Goal: Find specific page/section: Find specific page/section

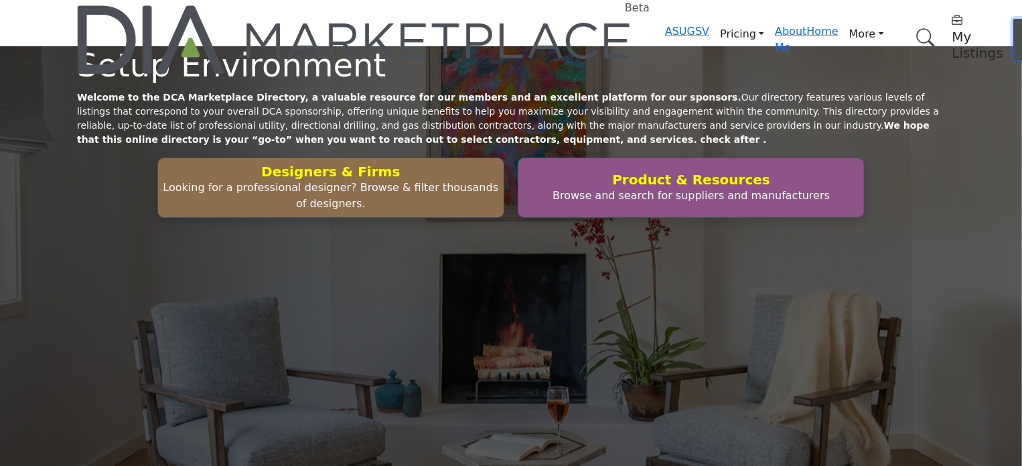
click at [1014, 19] on button "Log In" at bounding box center [1032, 40] width 37 height 42
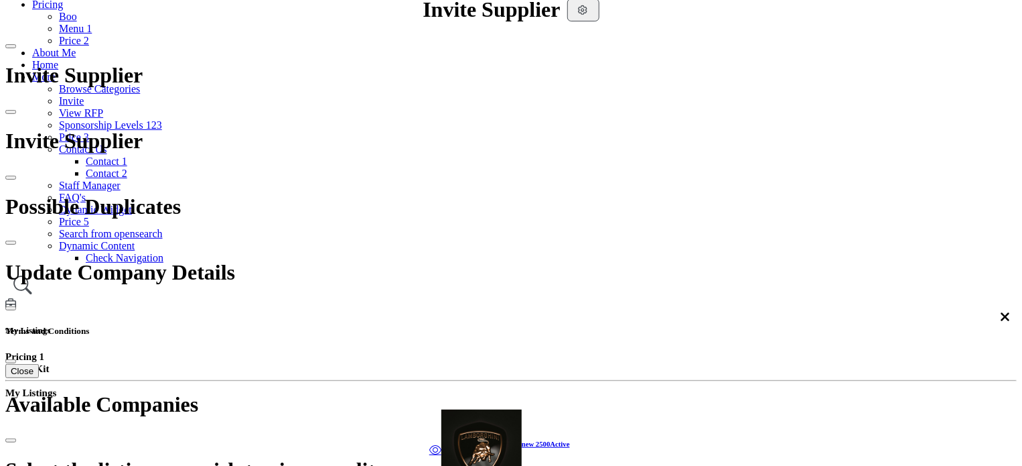
scroll to position [268, 0]
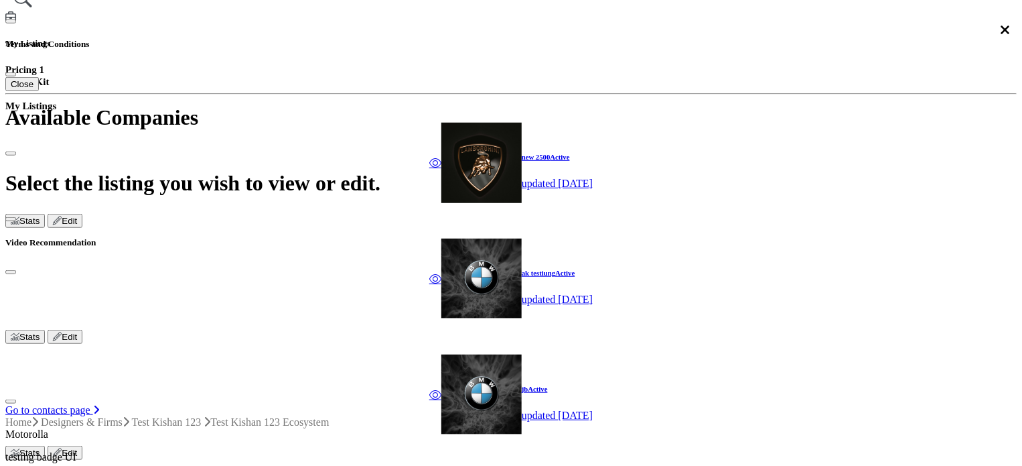
scroll to position [402, 0]
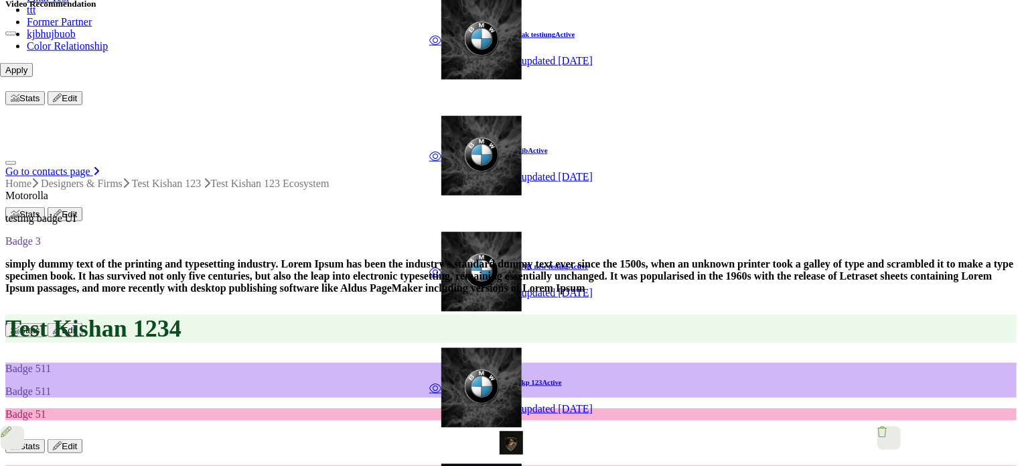
scroll to position [670, 0]
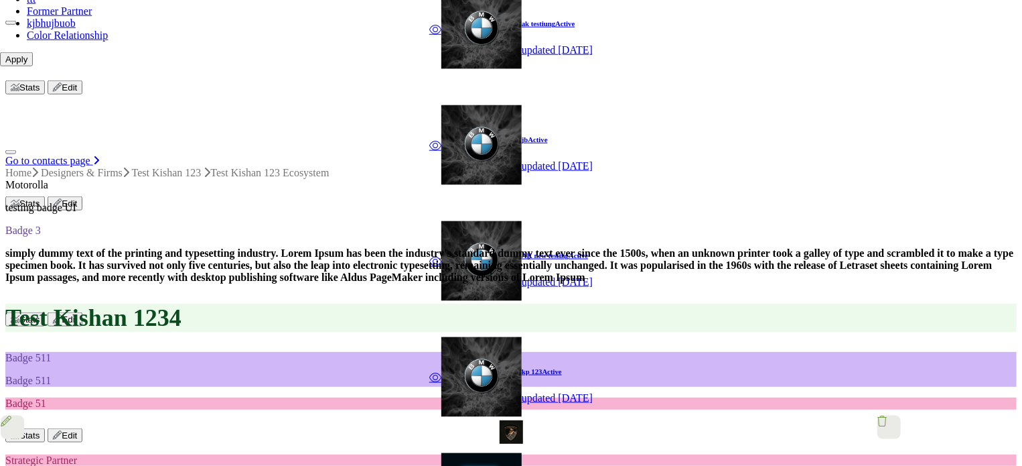
click at [33, 66] on button "Apply" at bounding box center [16, 59] width 33 height 14
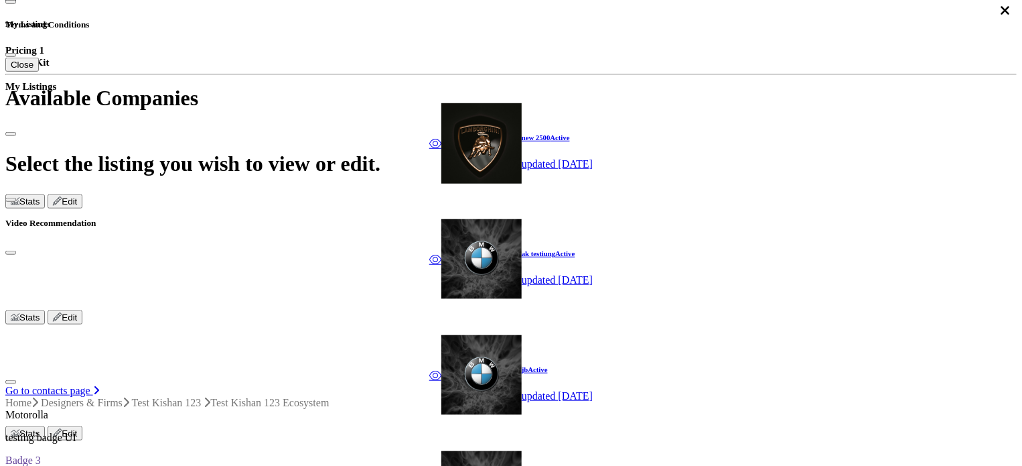
scroll to position [402, 0]
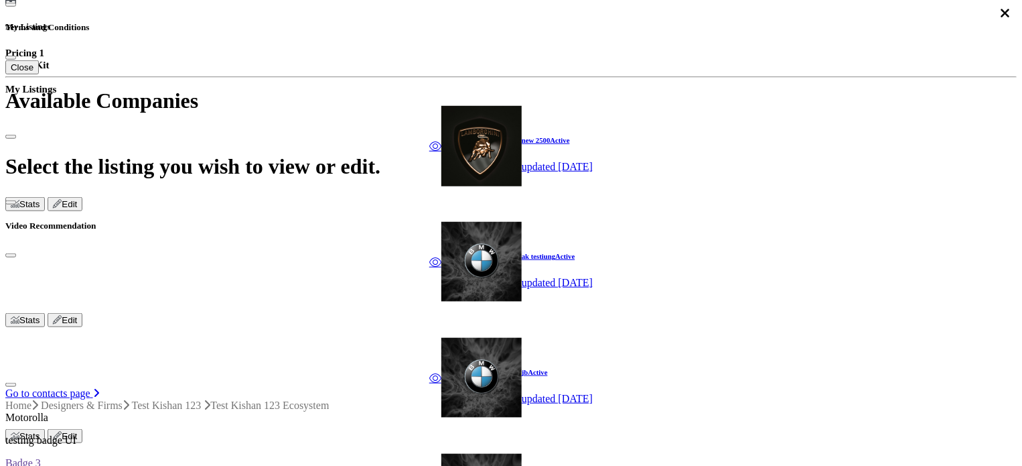
scroll to position [402, 0]
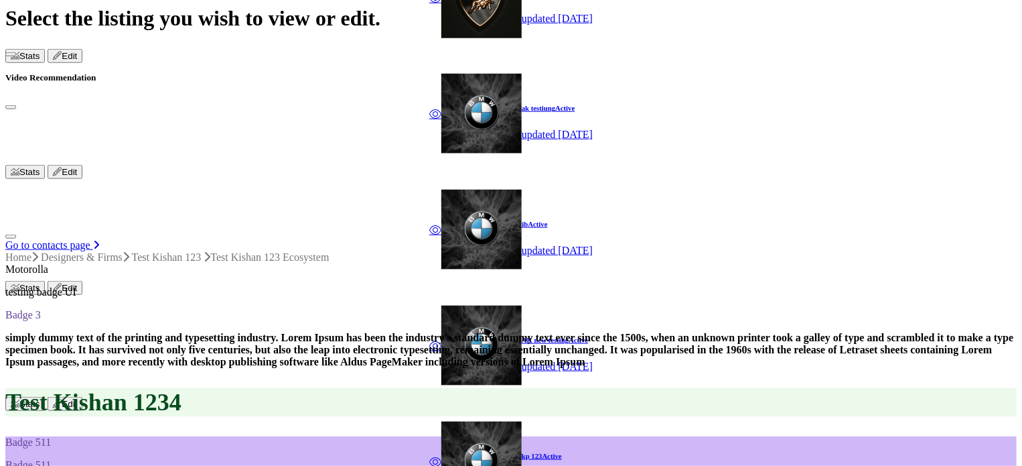
scroll to position [529, 0]
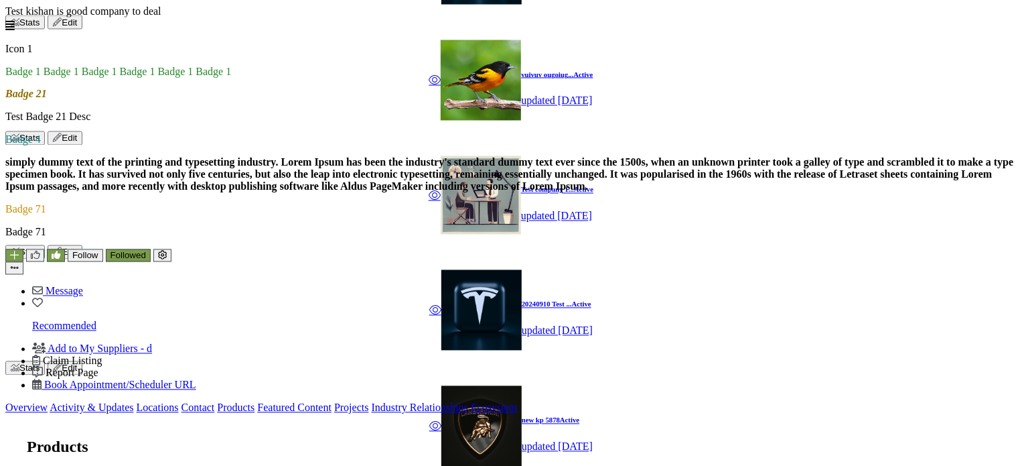
scroll to position [1399, 0]
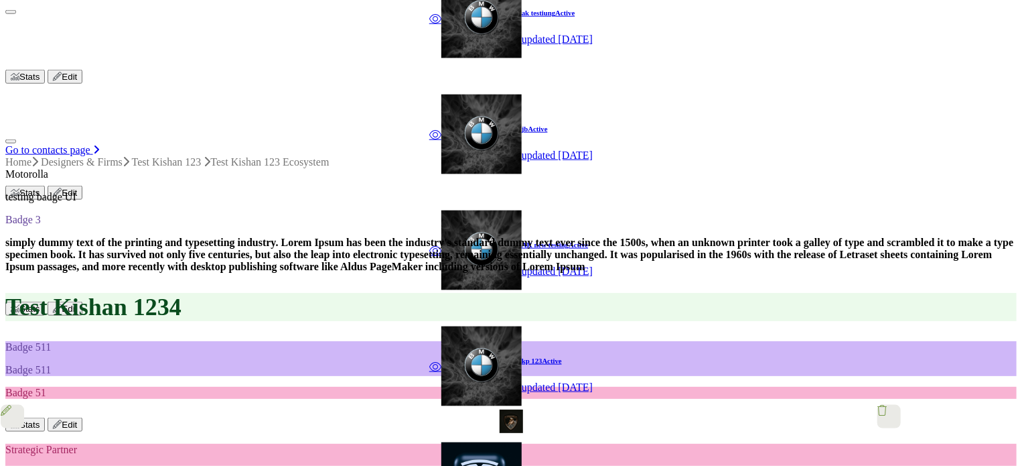
scroll to position [649, 0]
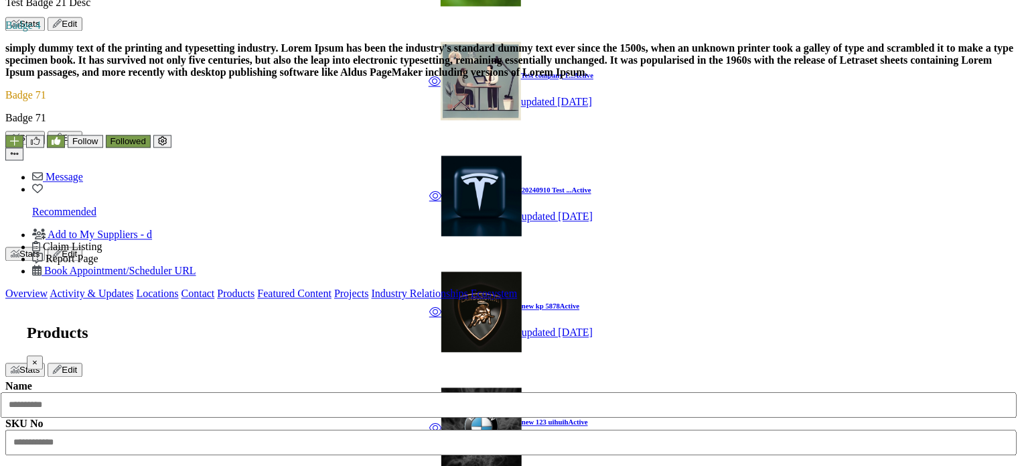
scroll to position [1353, 0]
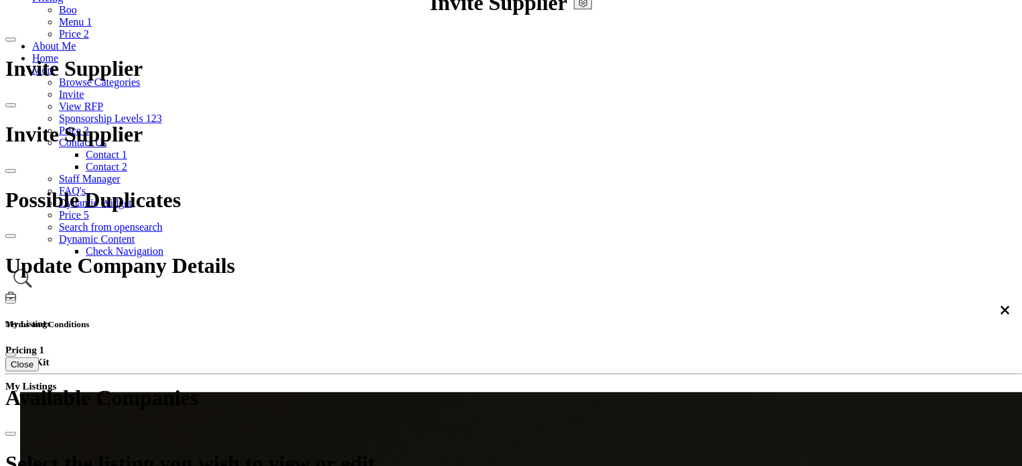
scroll to position [201, 0]
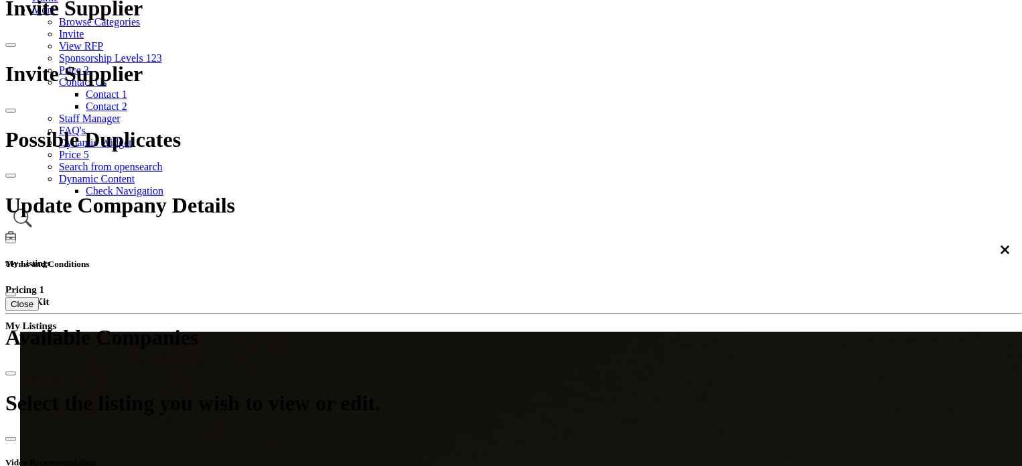
drag, startPoint x: 690, startPoint y: 151, endPoint x: 689, endPoint y: 162, distance: 11.5
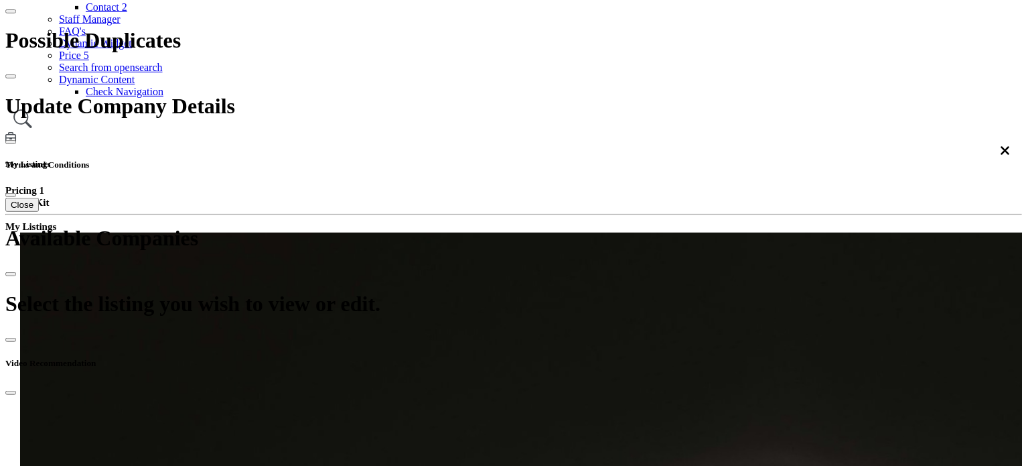
scroll to position [268, 0]
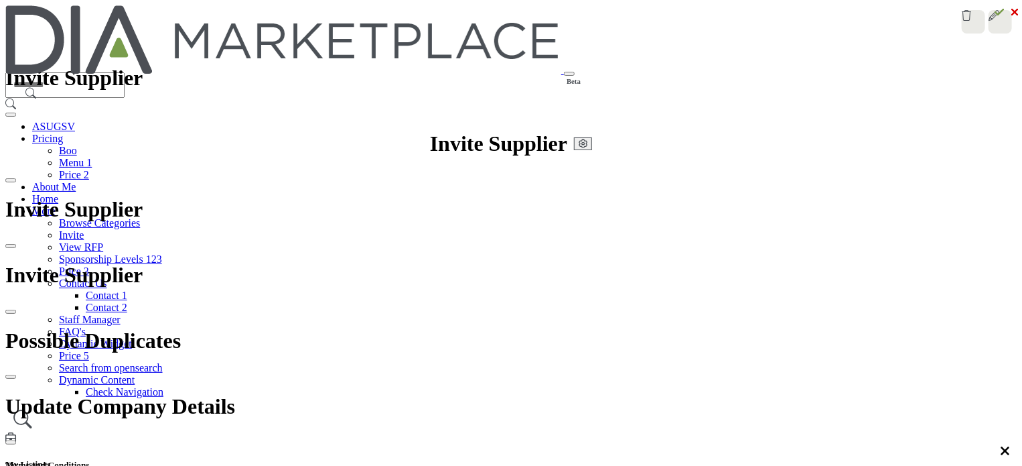
scroll to position [90, 0]
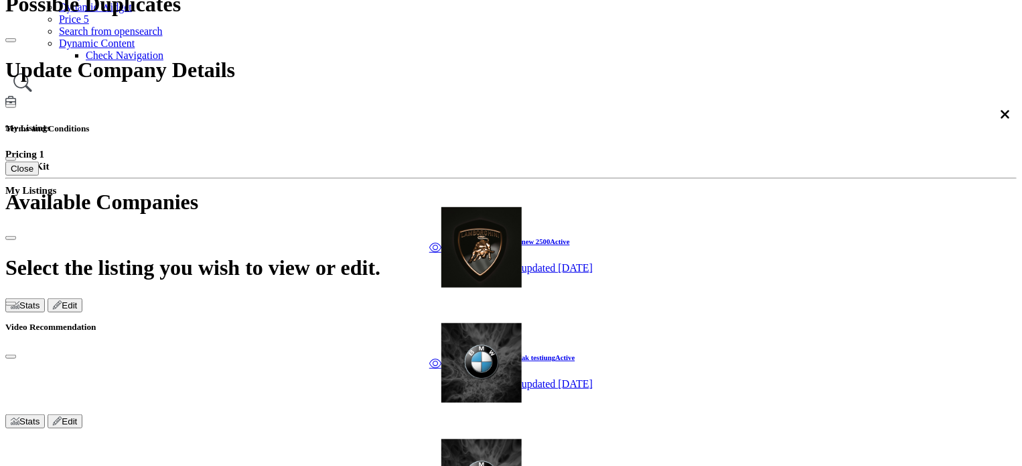
scroll to position [335, 0]
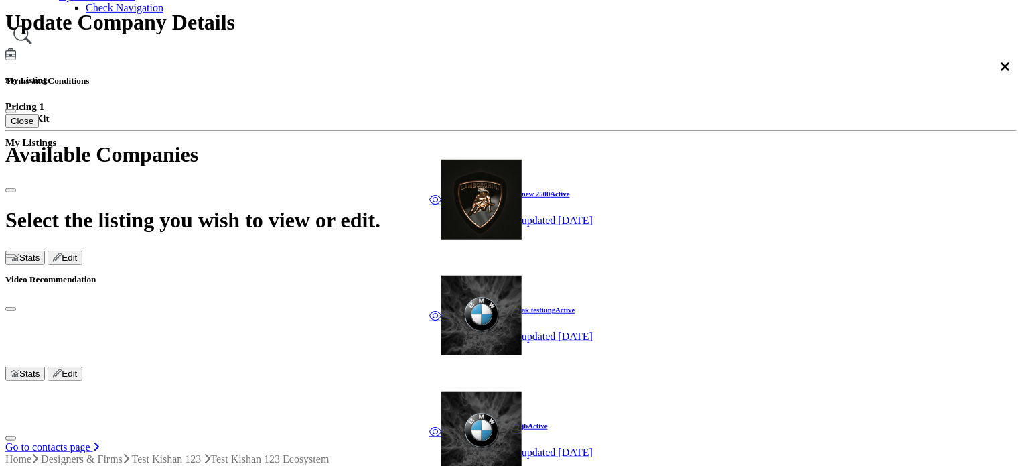
scroll to position [469, 0]
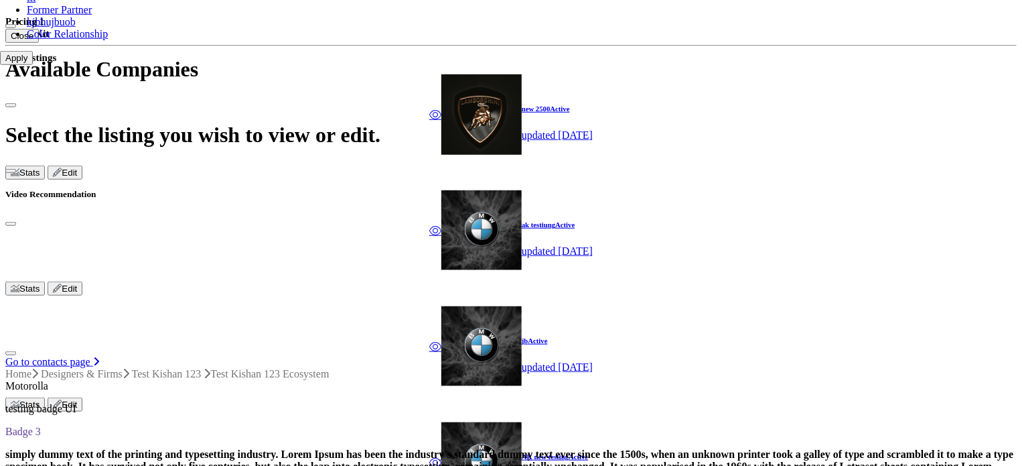
drag, startPoint x: 708, startPoint y: 306, endPoint x: 715, endPoint y: 327, distance: 22.0
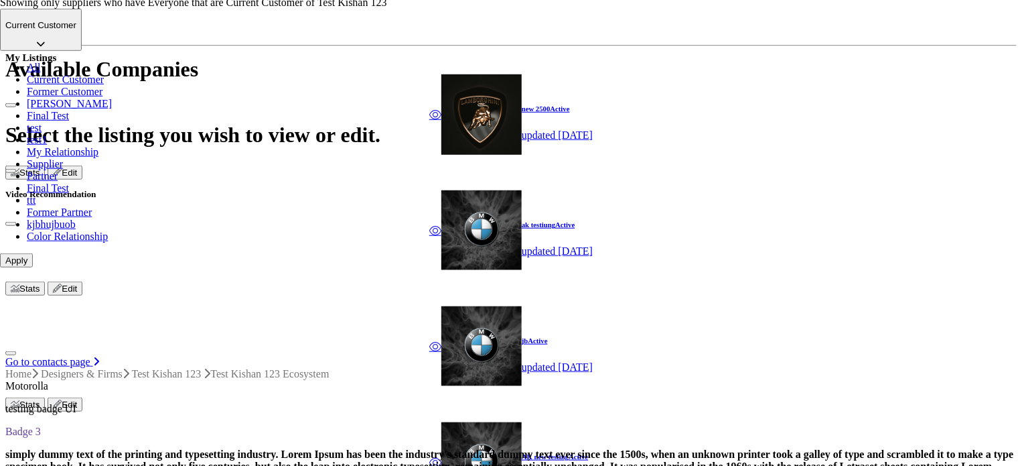
click at [76, 30] on p "Current Customer" at bounding box center [40, 25] width 71 height 10
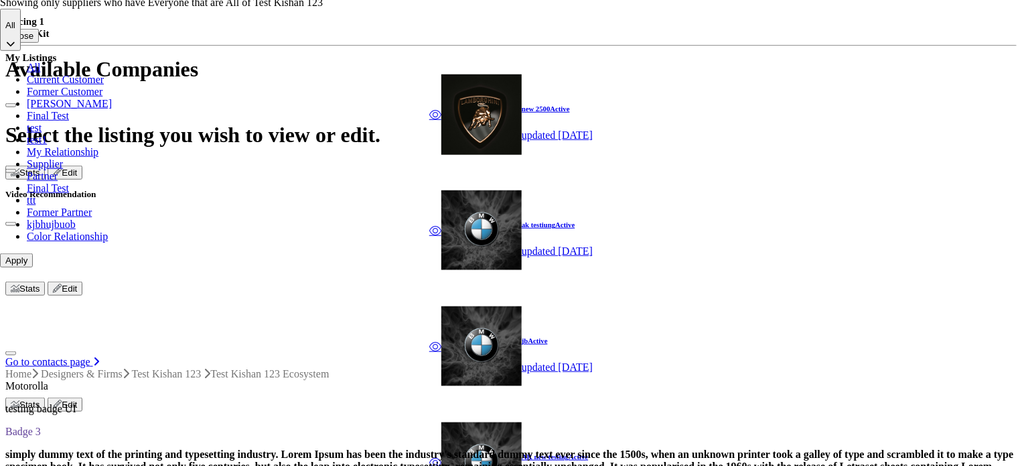
click at [33, 267] on button "Apply" at bounding box center [16, 260] width 33 height 14
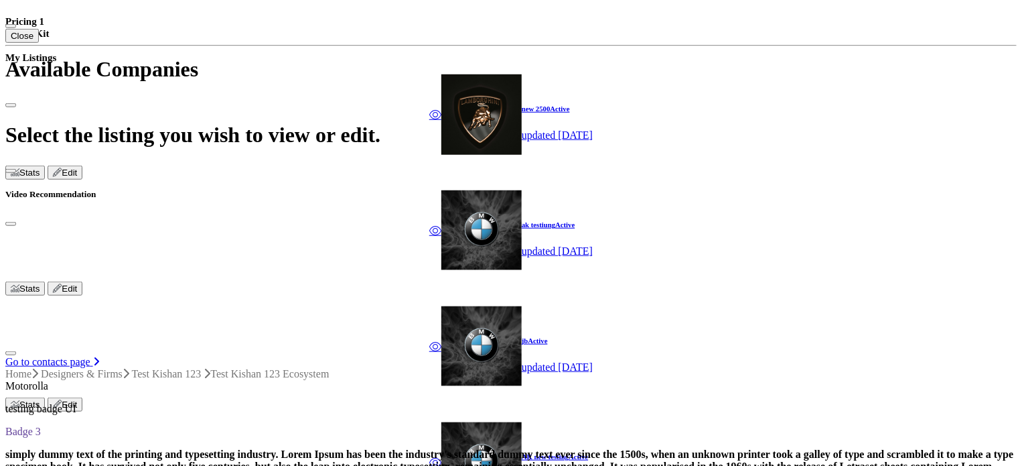
scroll to position [469, 0]
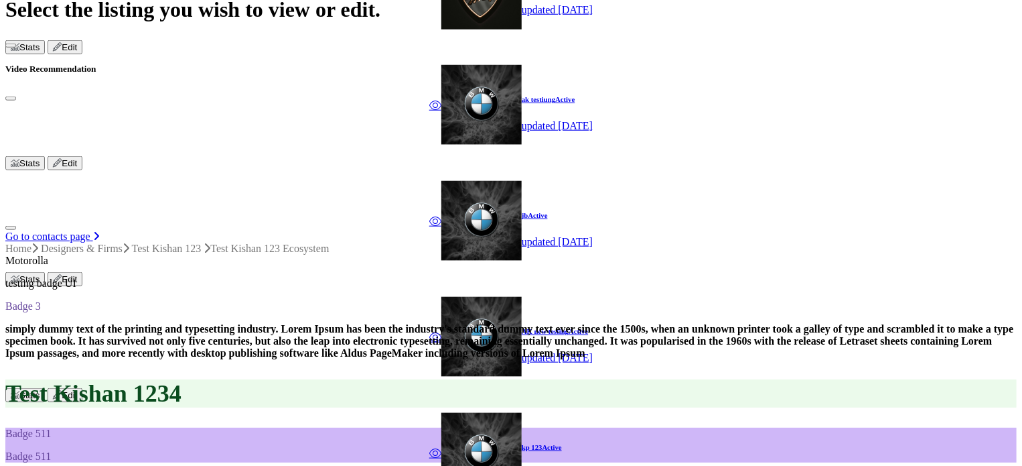
scroll to position [603, 0]
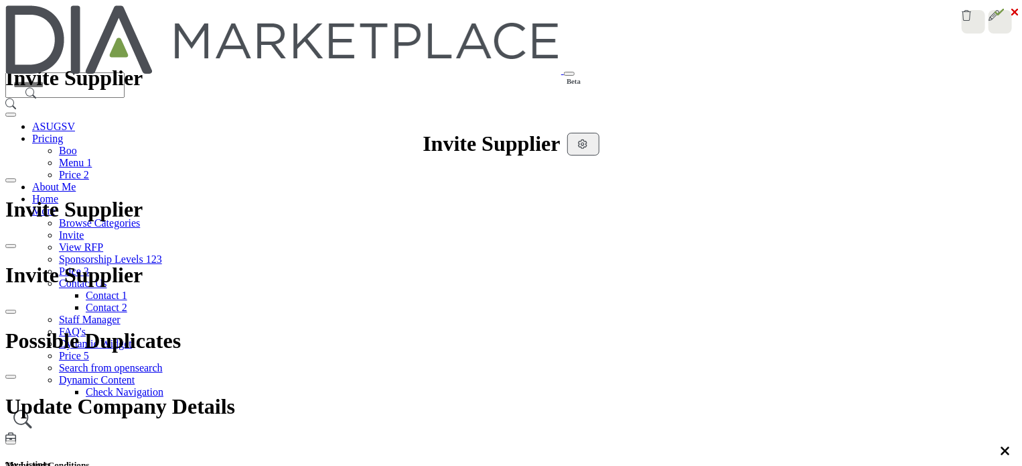
scroll to position [134, 0]
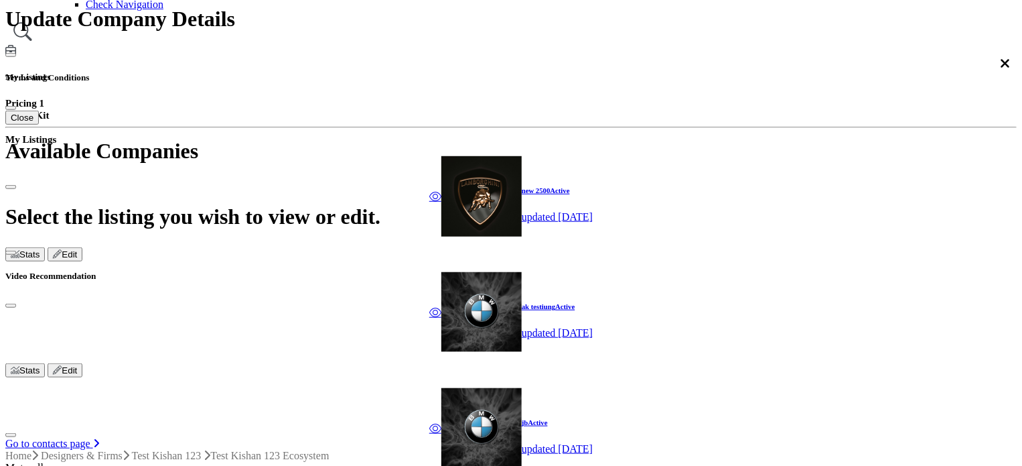
scroll to position [348, 0]
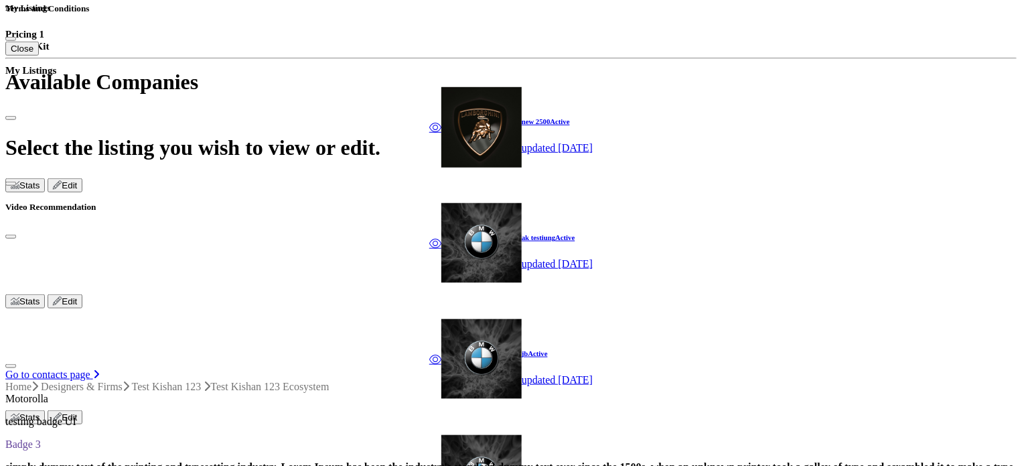
scroll to position [482, 0]
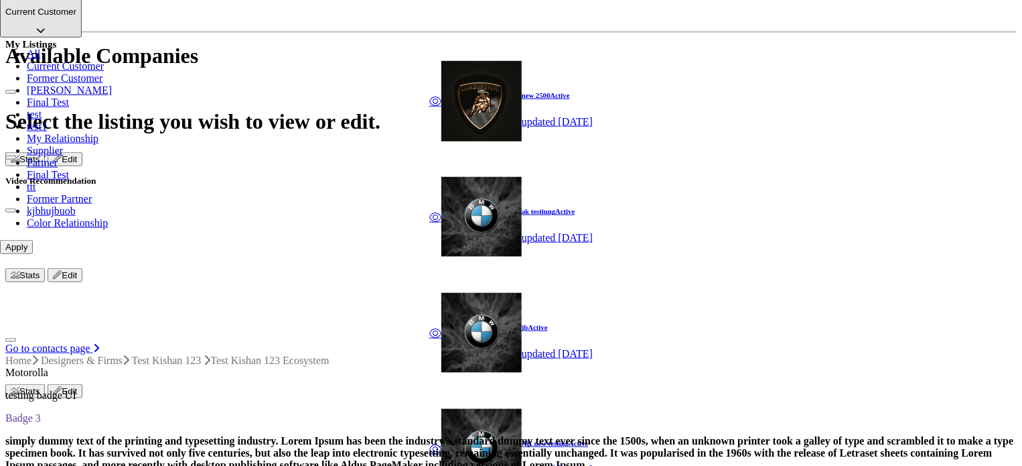
click at [76, 17] on p "Current Customer" at bounding box center [40, 12] width 71 height 10
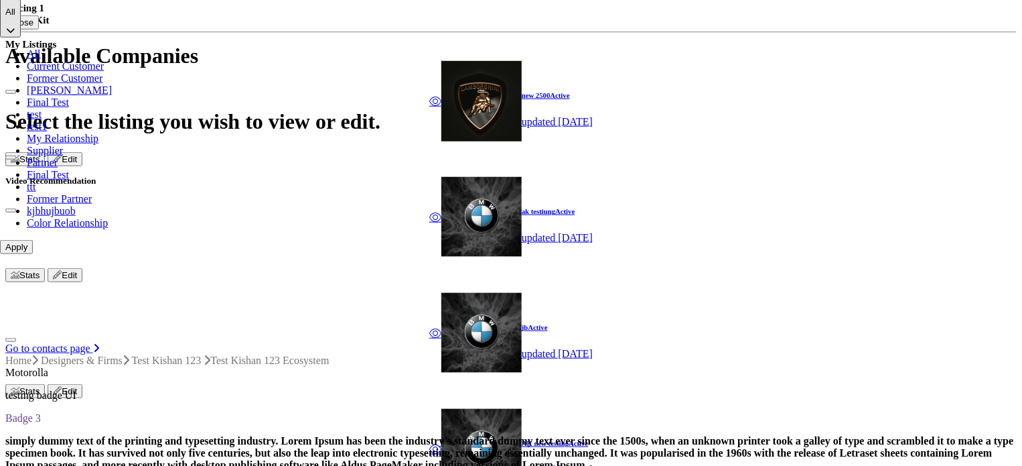
click at [33, 254] on button "Apply" at bounding box center [16, 247] width 33 height 14
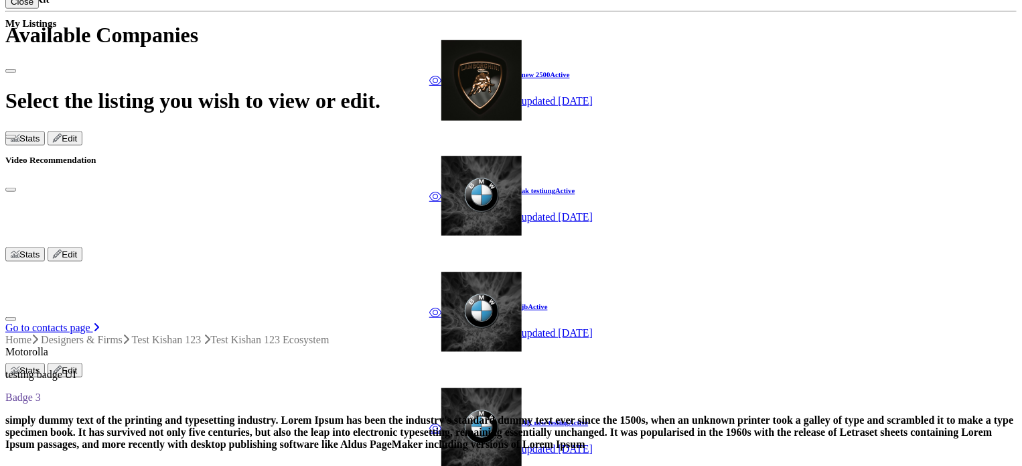
scroll to position [547, 0]
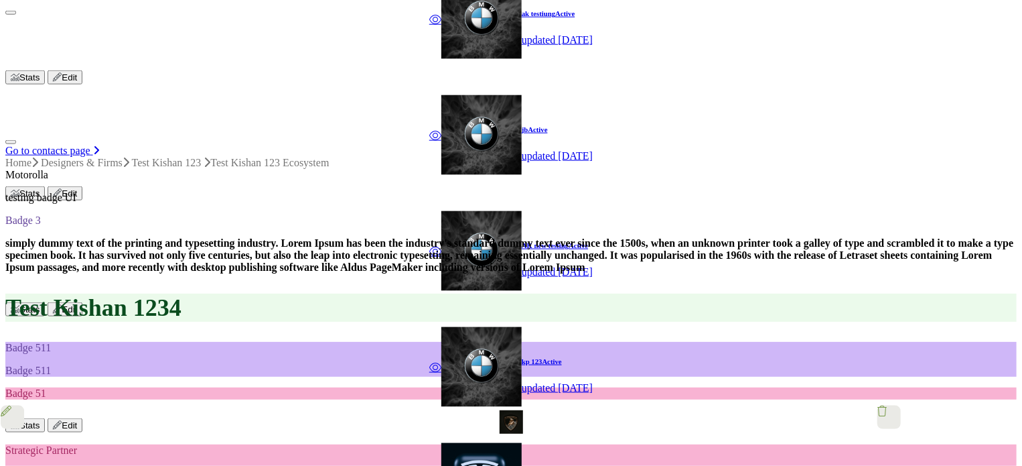
scroll to position [681, 0]
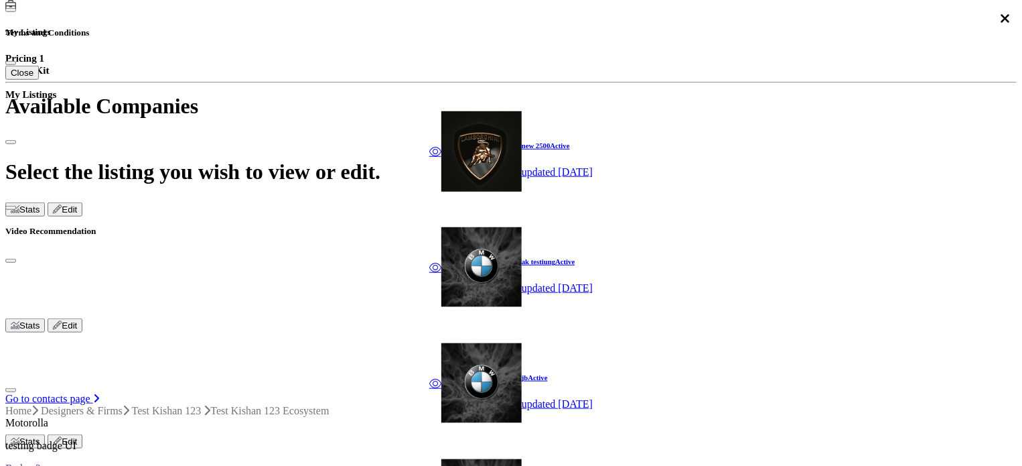
scroll to position [455, 0]
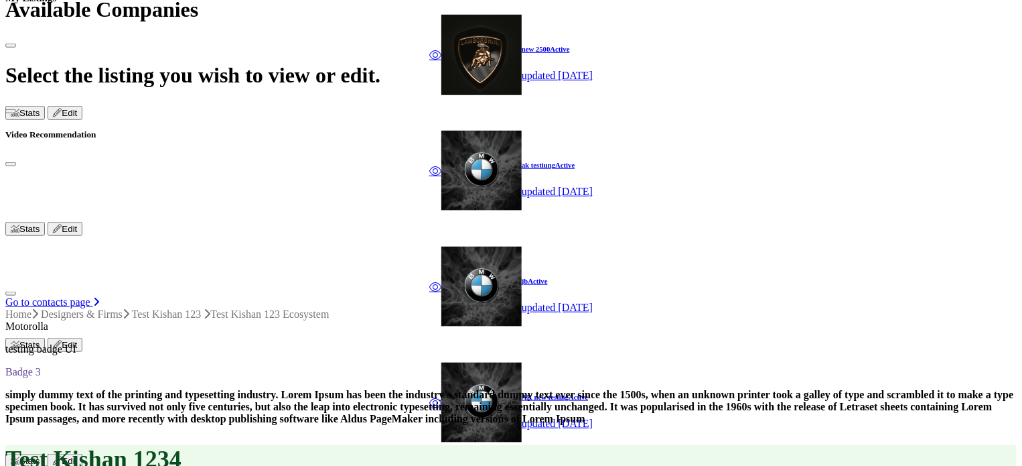
scroll to position [495, 0]
